Goal: Find contact information: Find contact information

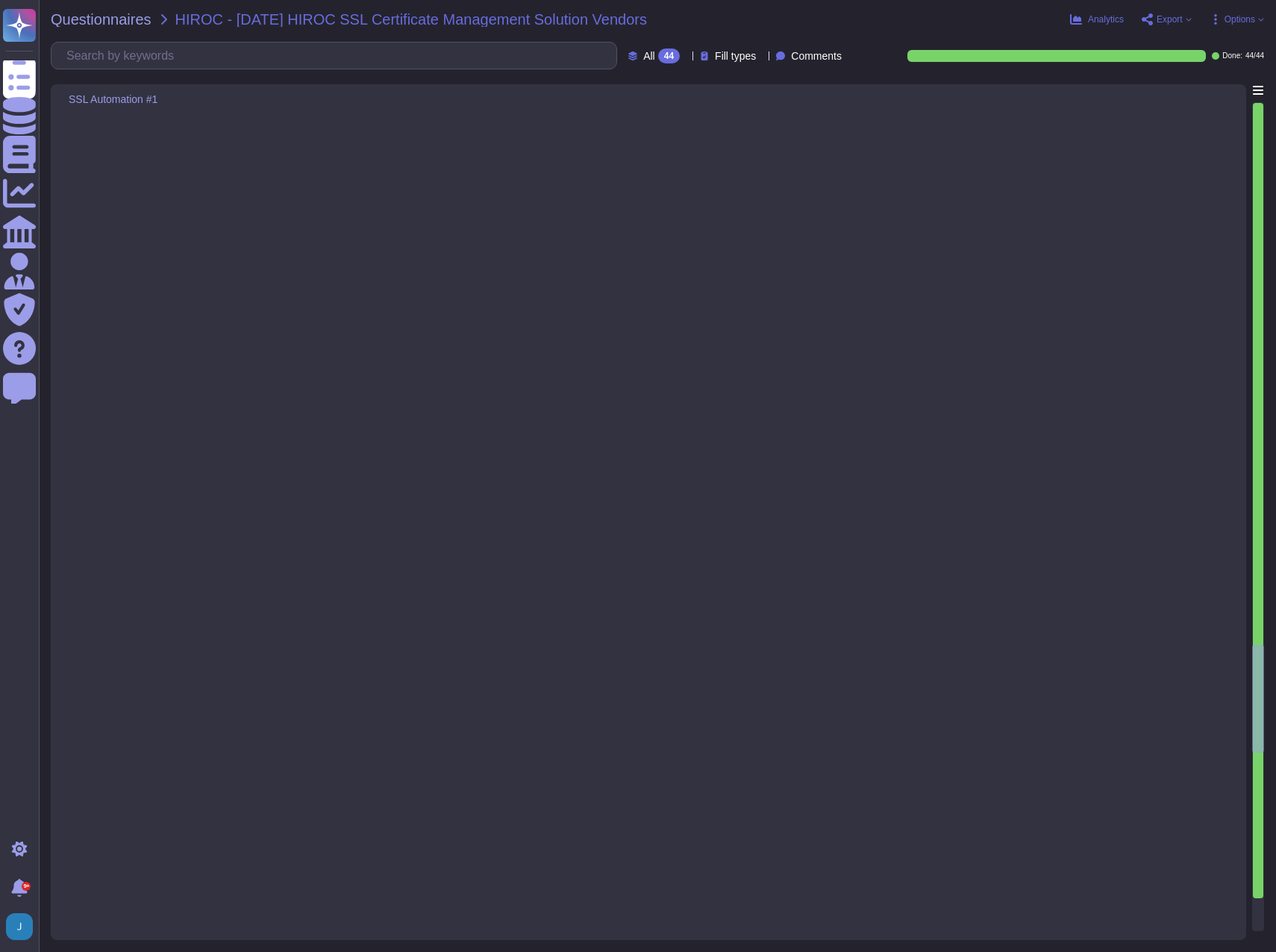
type textarea "Secure access for administrators is ensured through the implementation of Multi…"
type textarea "Sectigo Certificate Manager (SCM) provides robust reporting capabilities that a…"
type textarea "Sectigo offers robust automated monitoring and alerting capabilities, ensuring …"
type textarea "Our solution integrates with Microsoft CA - ADCS for private certificate manage…"
type textarea "We offer Wildcard Certificates. Please refer the URL -[URL][DOMAIN_NAME]"
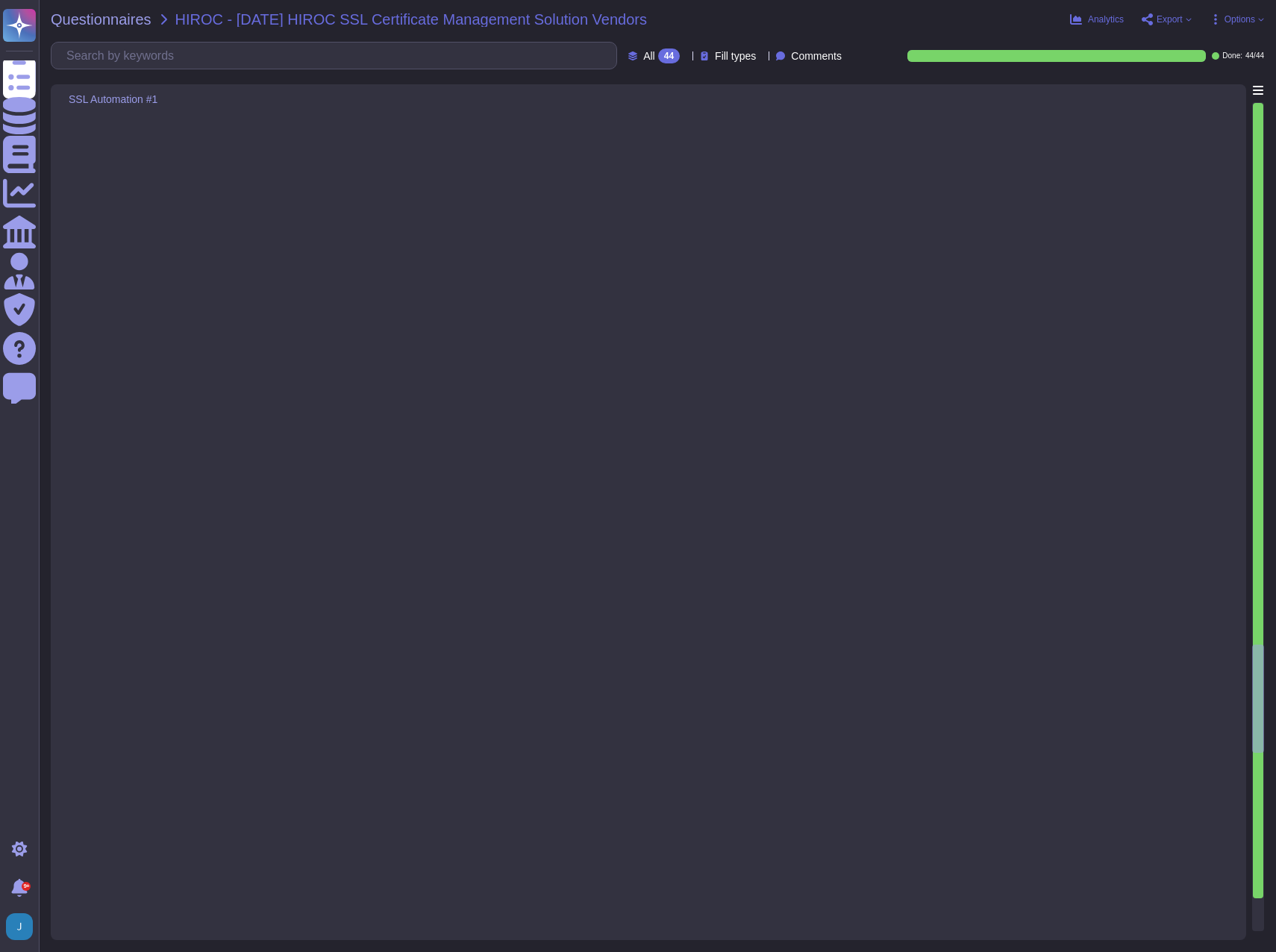
type textarea "Sectigo's Certificate Manager can manage internal certificates generated by ADC…"
type textarea "Sectigo Certificate Manager can discover certificates from appliances so long a…"
type textarea "- Sectigo reserves the right to revoke a Certificate at any time, without recei…"
type textarea "Sectigo Certificate Manager supports the issuance and management of various val…"
type textarea "Sectigo Certificate Manager supports a variety of certificate types, including:…"
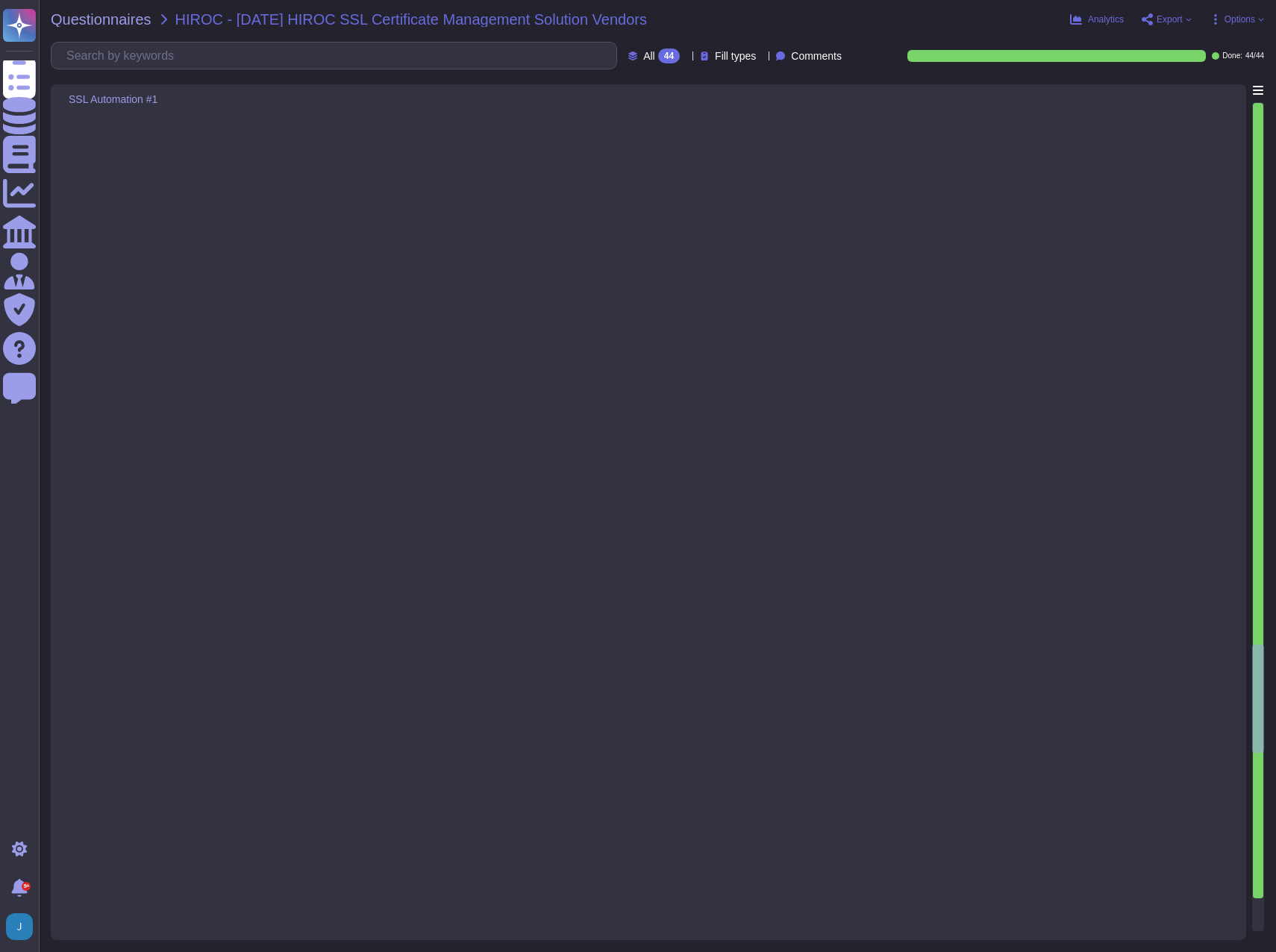
scroll to position [6190, 0]
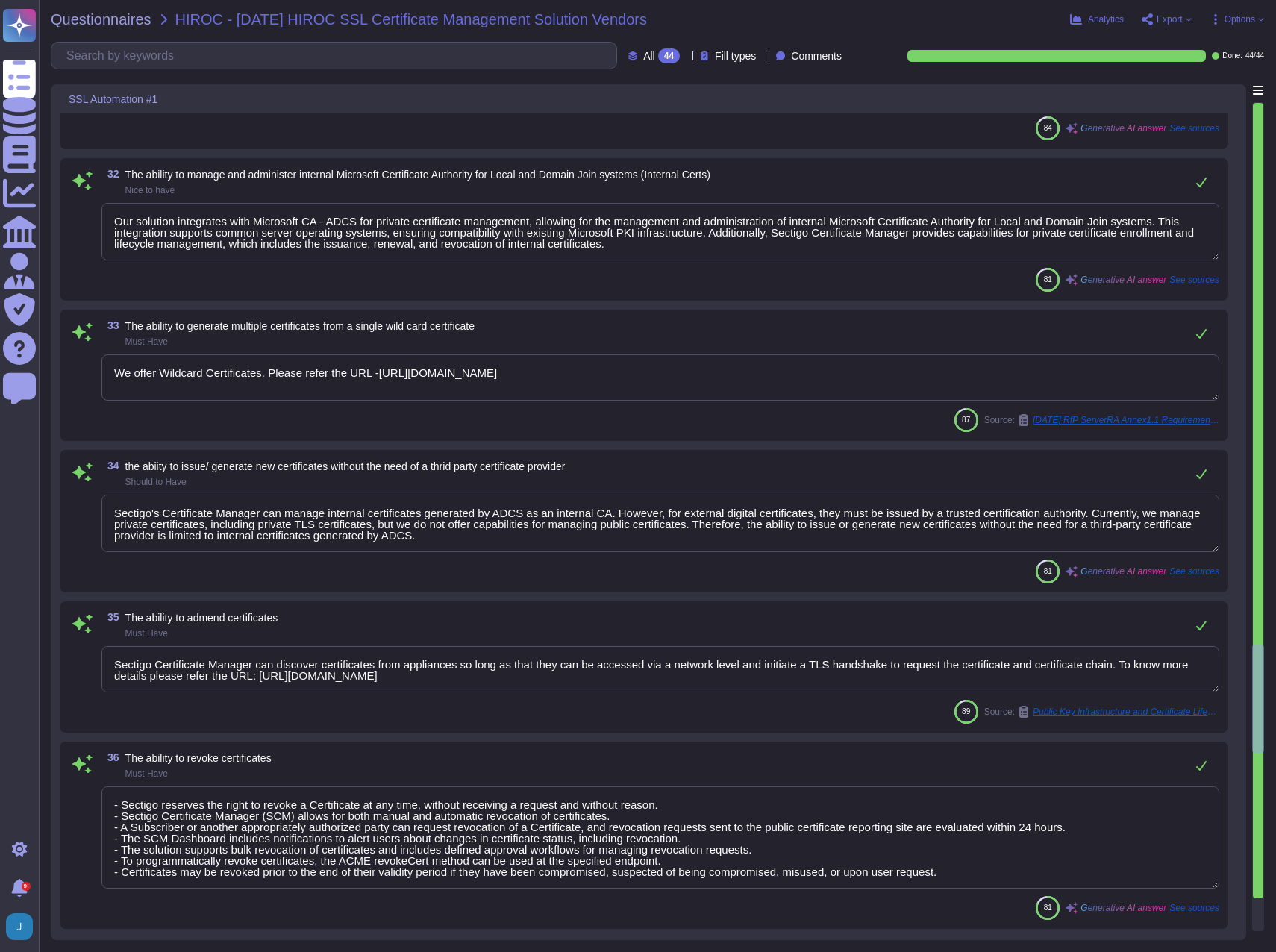
click at [111, 23] on span "Questionnaires" at bounding box center [100, 19] width 100 height 15
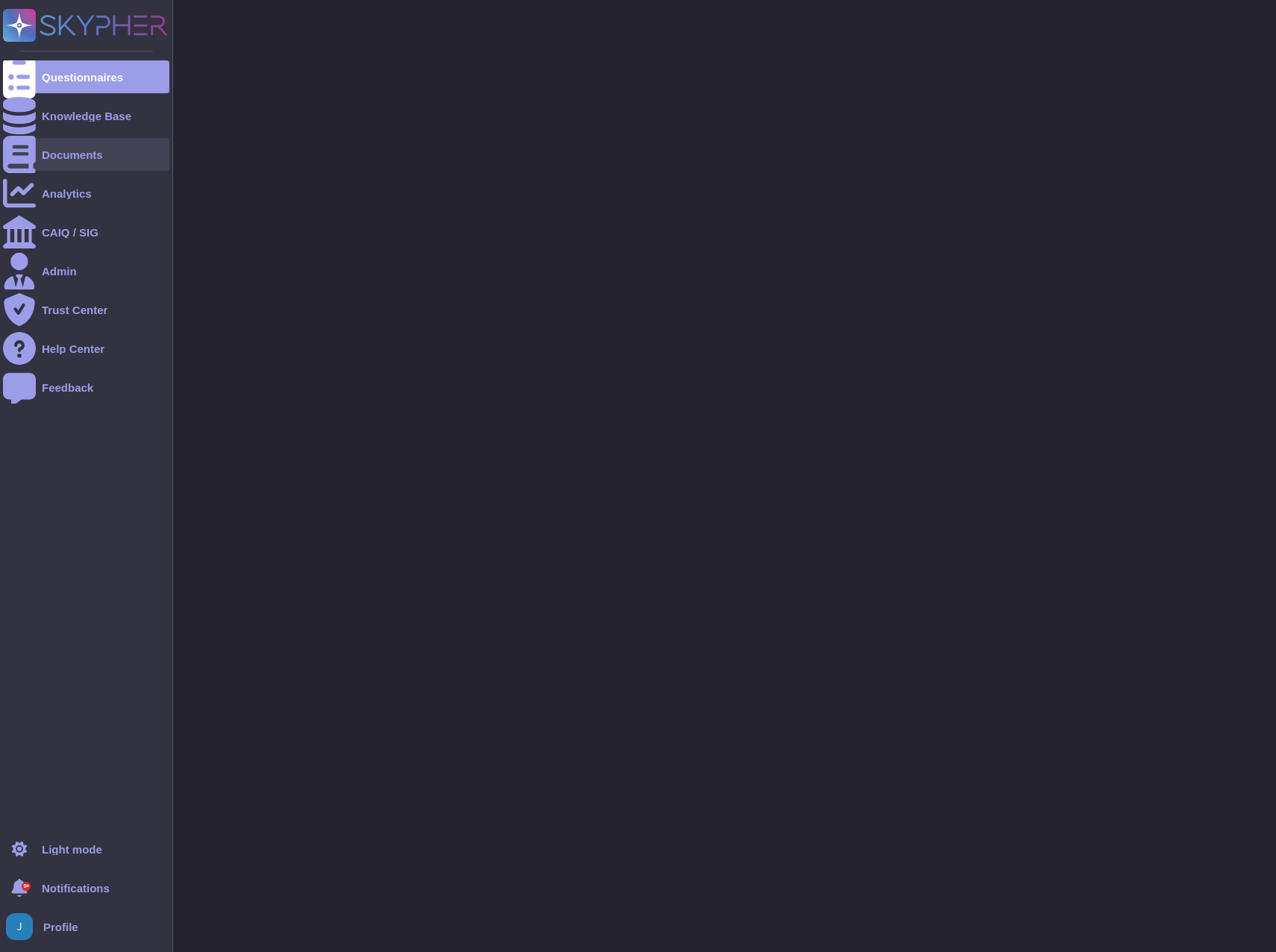
click at [53, 144] on div "Documents" at bounding box center [86, 154] width 167 height 33
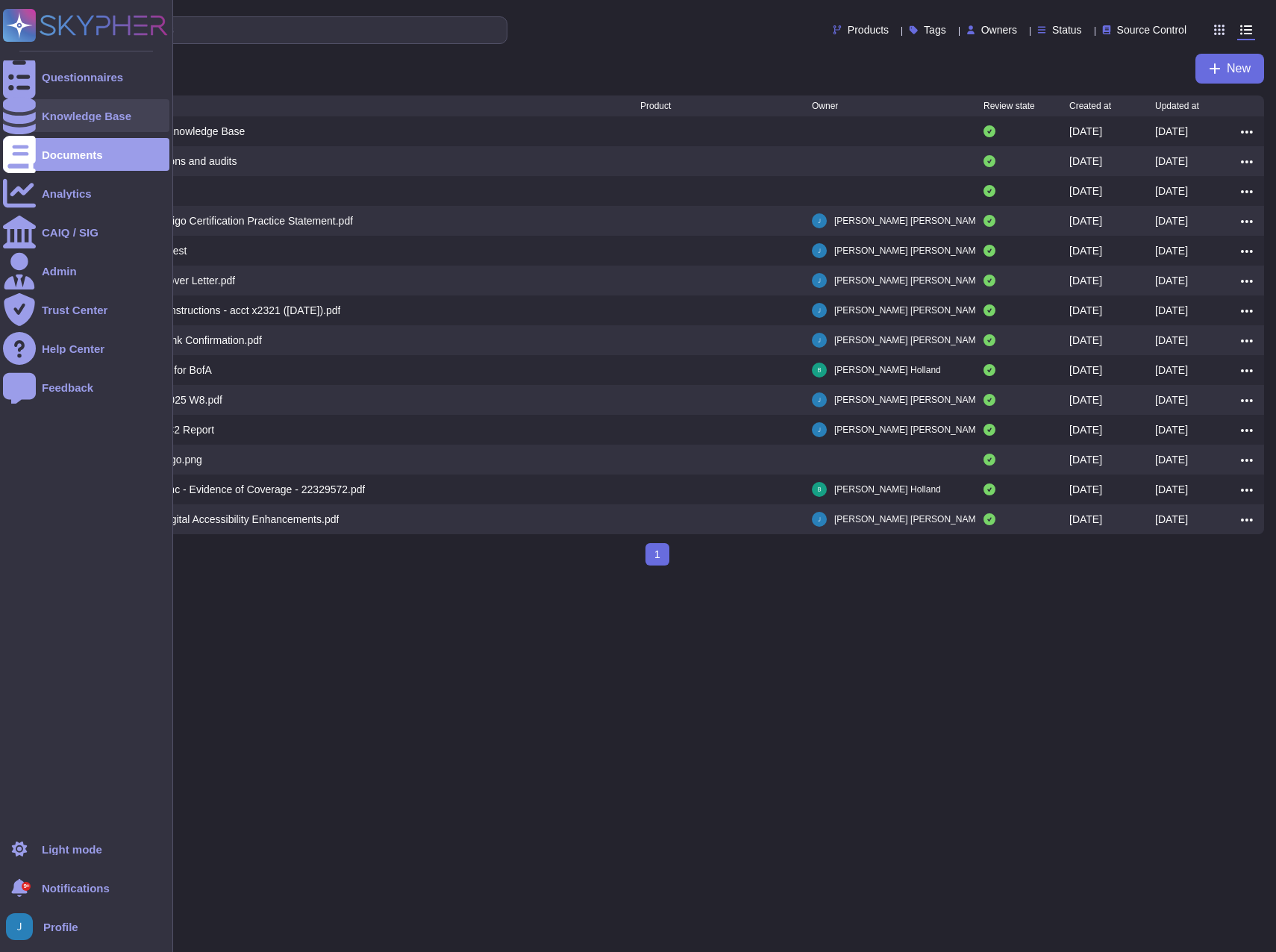
click at [54, 115] on div "Knowledge Base" at bounding box center [86, 115] width 90 height 11
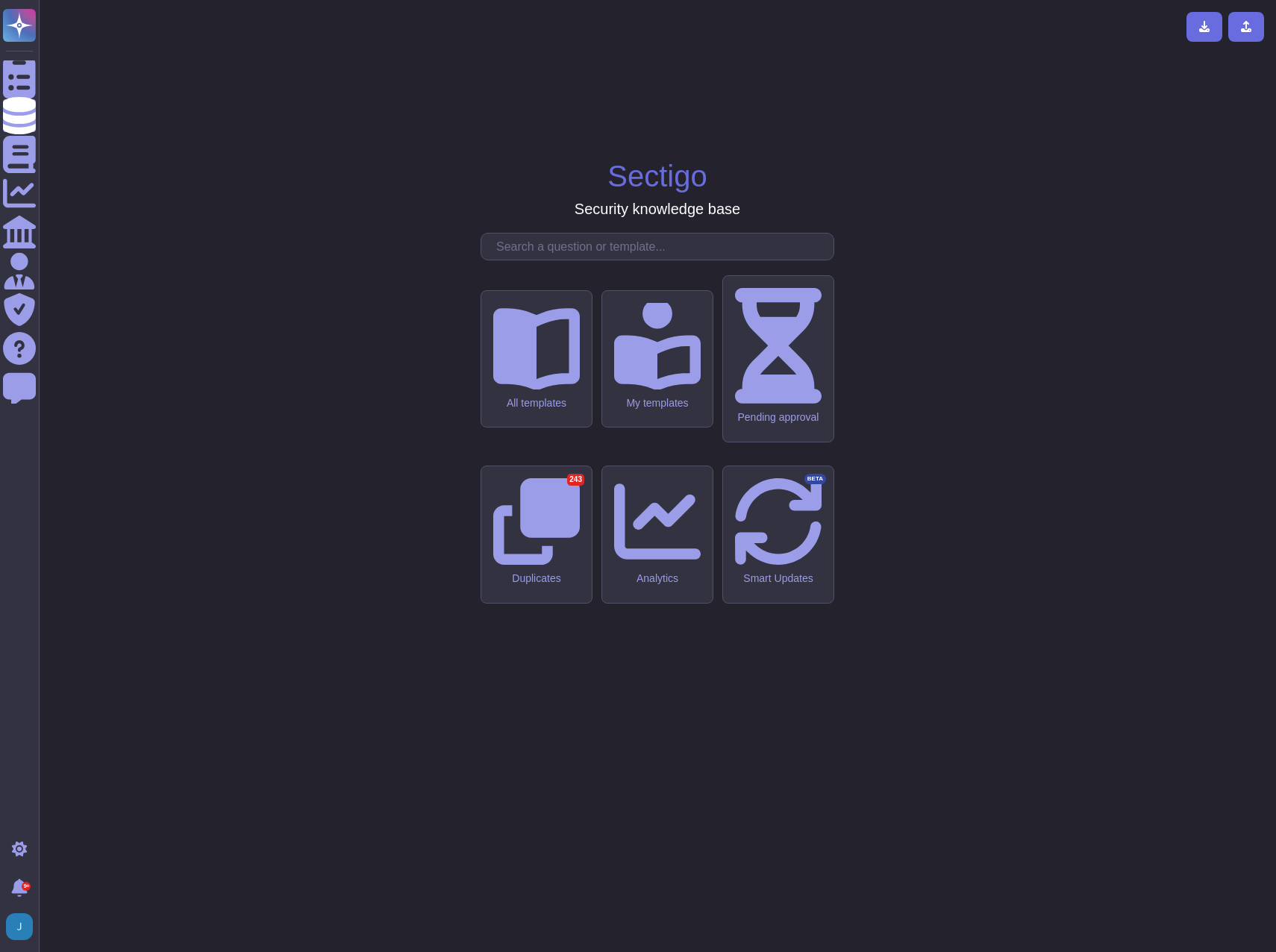
click at [627, 259] on input "text" at bounding box center [661, 247] width 345 height 26
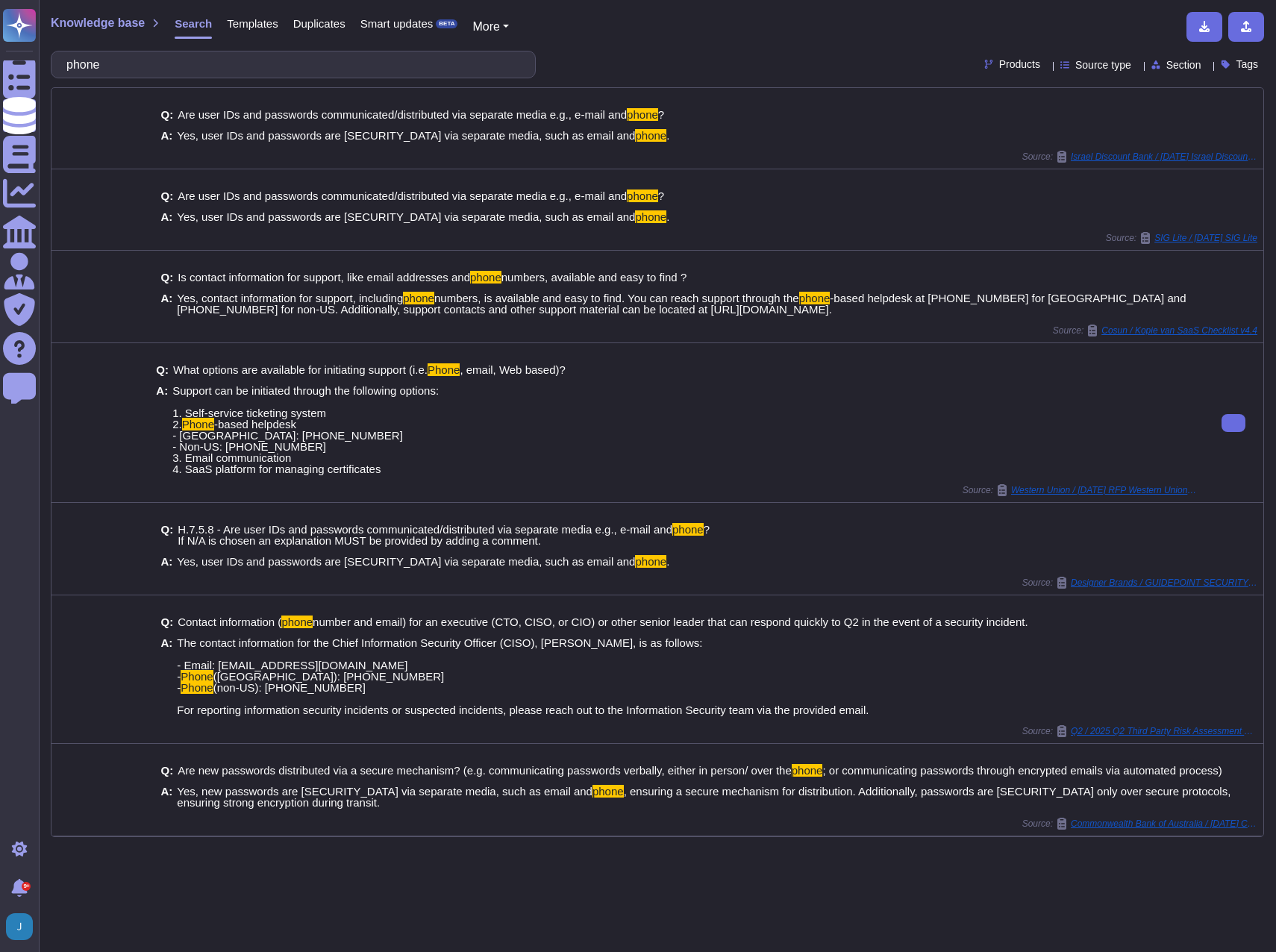
type input "phone"
drag, startPoint x: 280, startPoint y: 435, endPoint x: 182, endPoint y: 437, distance: 98.0
click at [182, 437] on span "-based helpdesk - [GEOGRAPHIC_DATA]: [PHONE_NUMBER] - Non-US: [PHONE_NUMBER] 3.…" at bounding box center [287, 447] width 230 height 58
copy span "US: [PHONE_NUMBER]"
click at [462, 420] on div "A: Support can be initiated through the following options: 1. Self-service tick…" at bounding box center [676, 429] width 1041 height 90
